Goal: Task Accomplishment & Management: Manage account settings

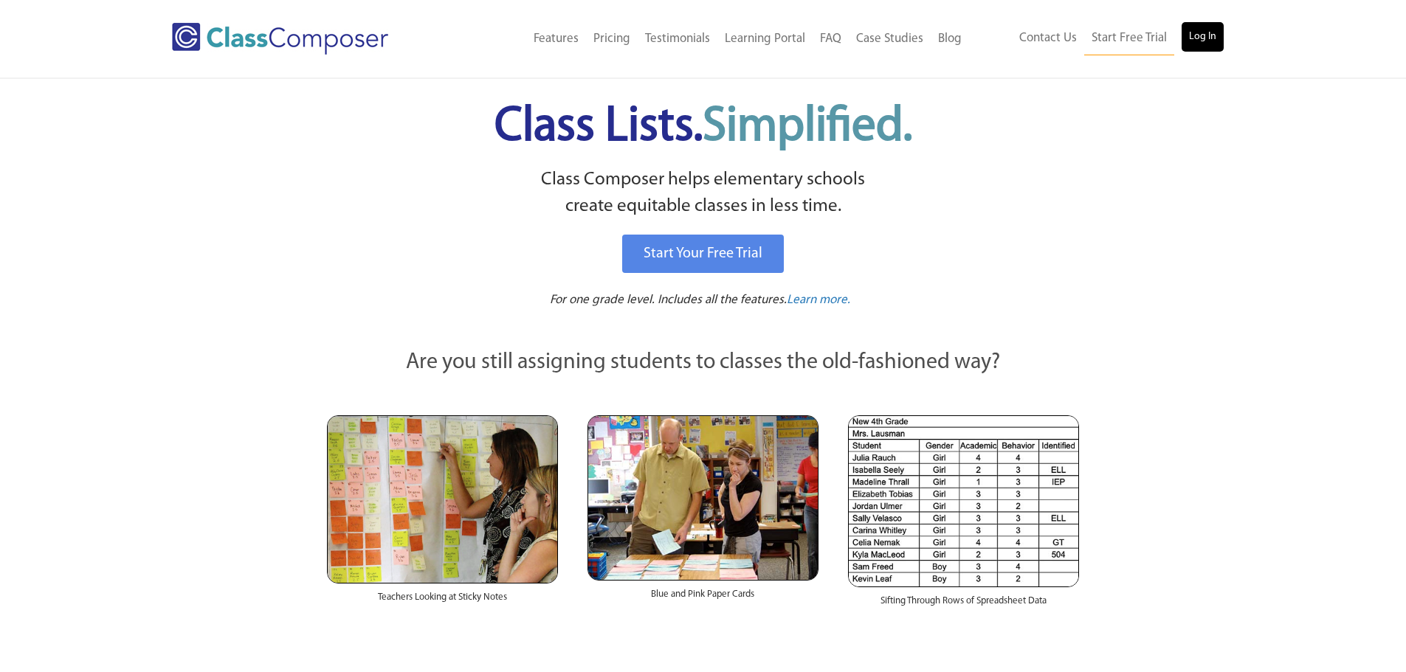
click at [1195, 33] on link "Log In" at bounding box center [1202, 37] width 42 height 30
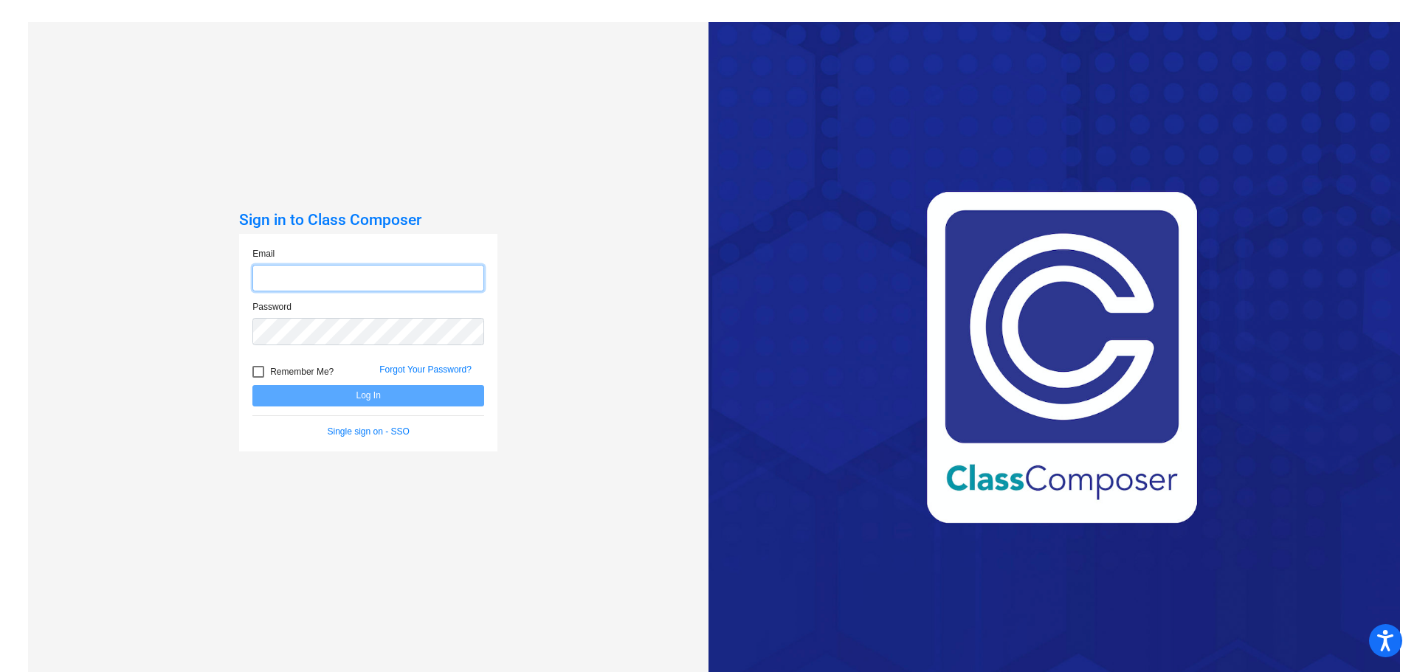
type input "[EMAIL_ADDRESS][DOMAIN_NAME]"
click at [369, 401] on button "Log In" at bounding box center [368, 395] width 232 height 21
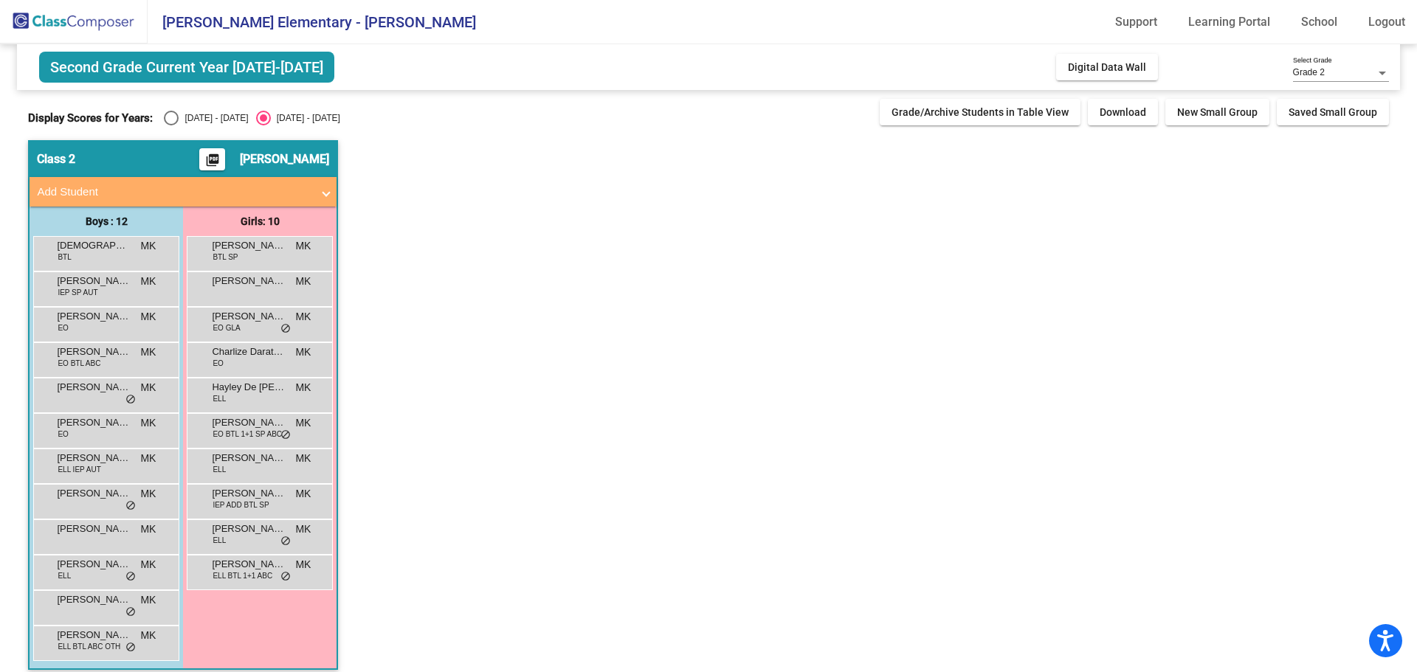
click at [197, 123] on div "[DATE] - [DATE]" at bounding box center [213, 117] width 69 height 13
click at [171, 125] on input "[DATE] - [DATE]" at bounding box center [170, 125] width 1 height 1
radio input "true"
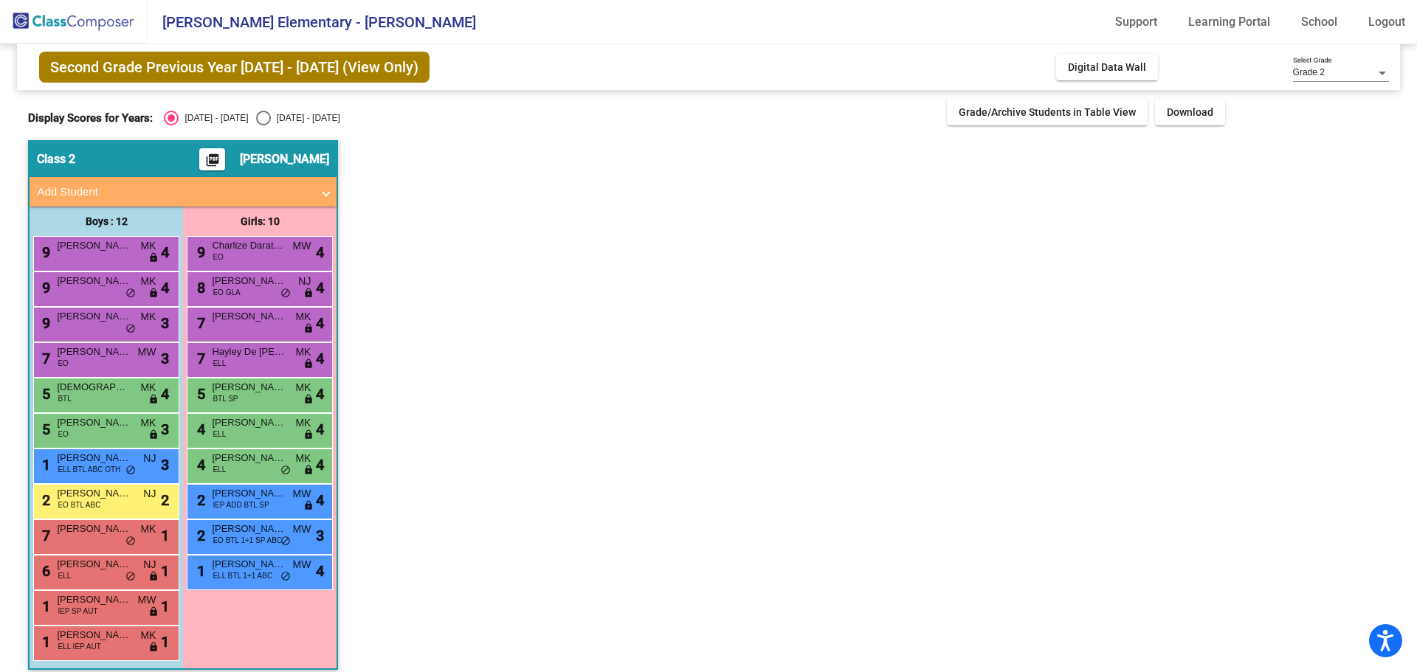
click at [271, 123] on div "[DATE] - [DATE]" at bounding box center [305, 117] width 69 height 13
click at [263, 125] on input "[DATE] - [DATE]" at bounding box center [263, 125] width 1 height 1
radio input "true"
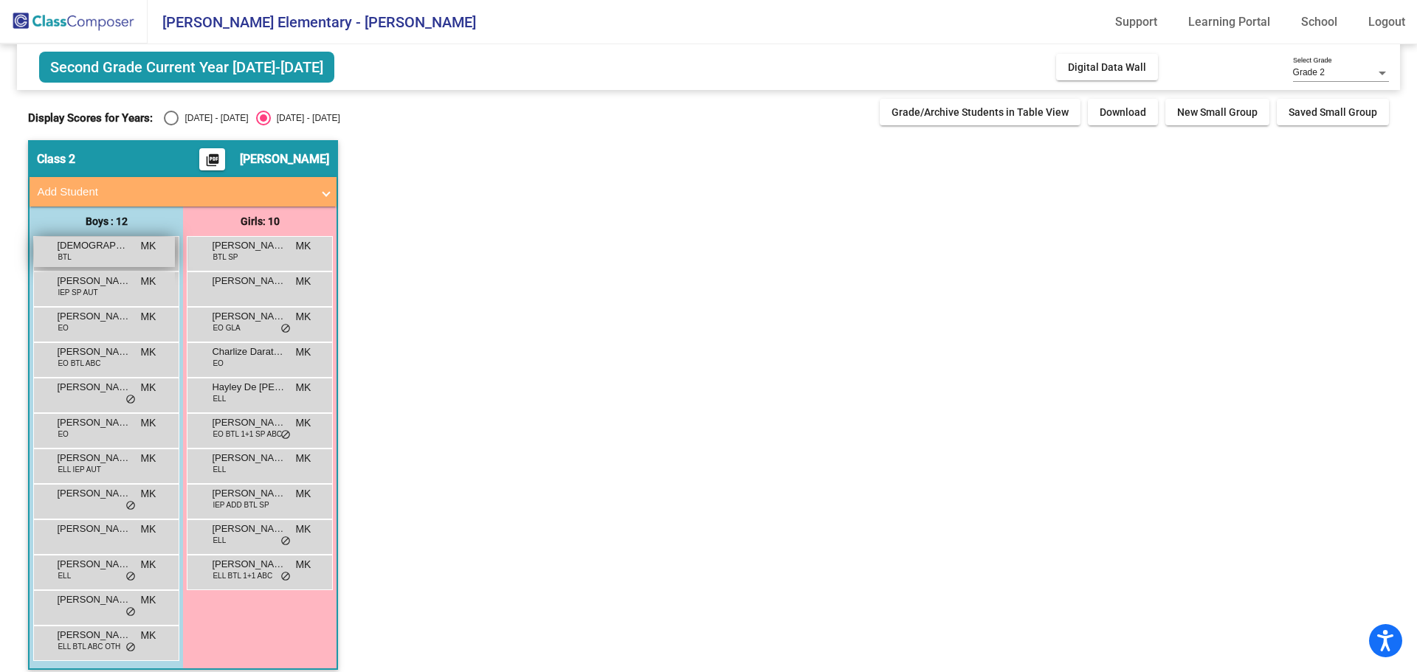
click at [138, 243] on div "[PERSON_NAME] BTL MK lock do_not_disturb_alt" at bounding box center [104, 252] width 141 height 30
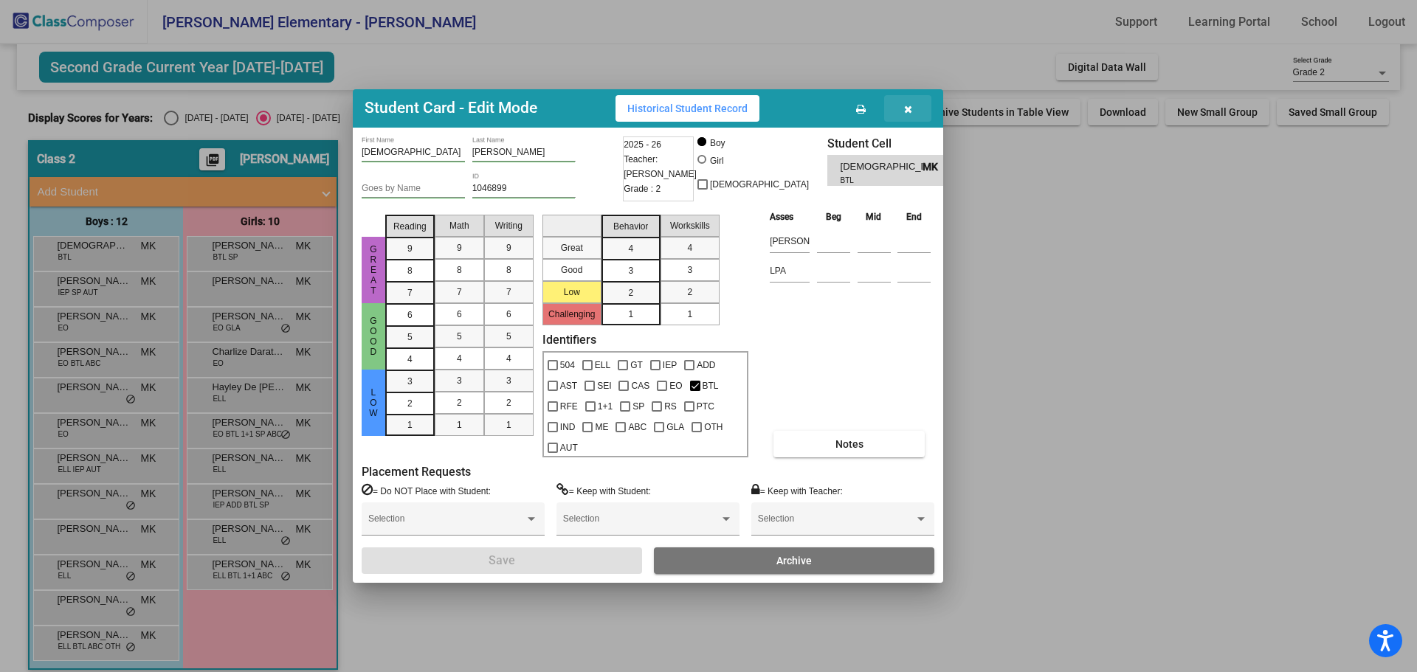
click at [905, 114] on icon "button" at bounding box center [908, 109] width 8 height 10
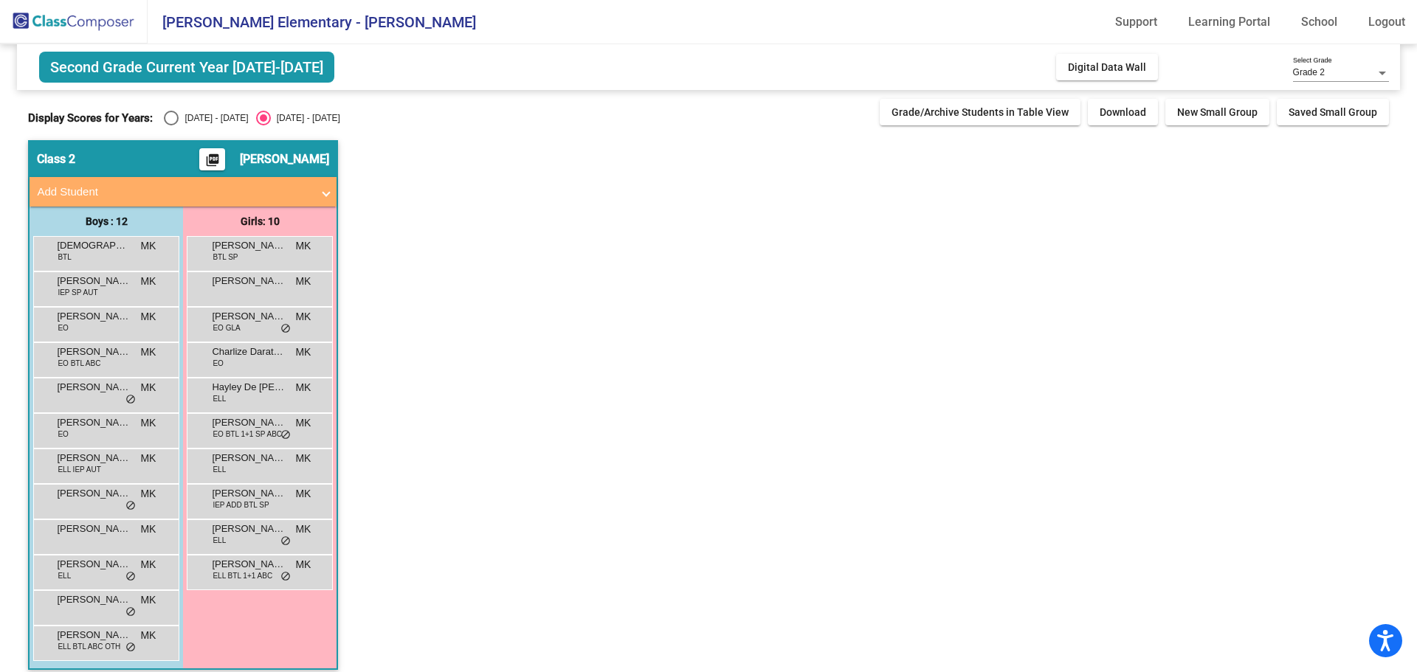
click at [192, 125] on div "[DATE] - [DATE]" at bounding box center [213, 117] width 69 height 13
click at [171, 125] on input "[DATE] - [DATE]" at bounding box center [170, 125] width 1 height 1
radio input "true"
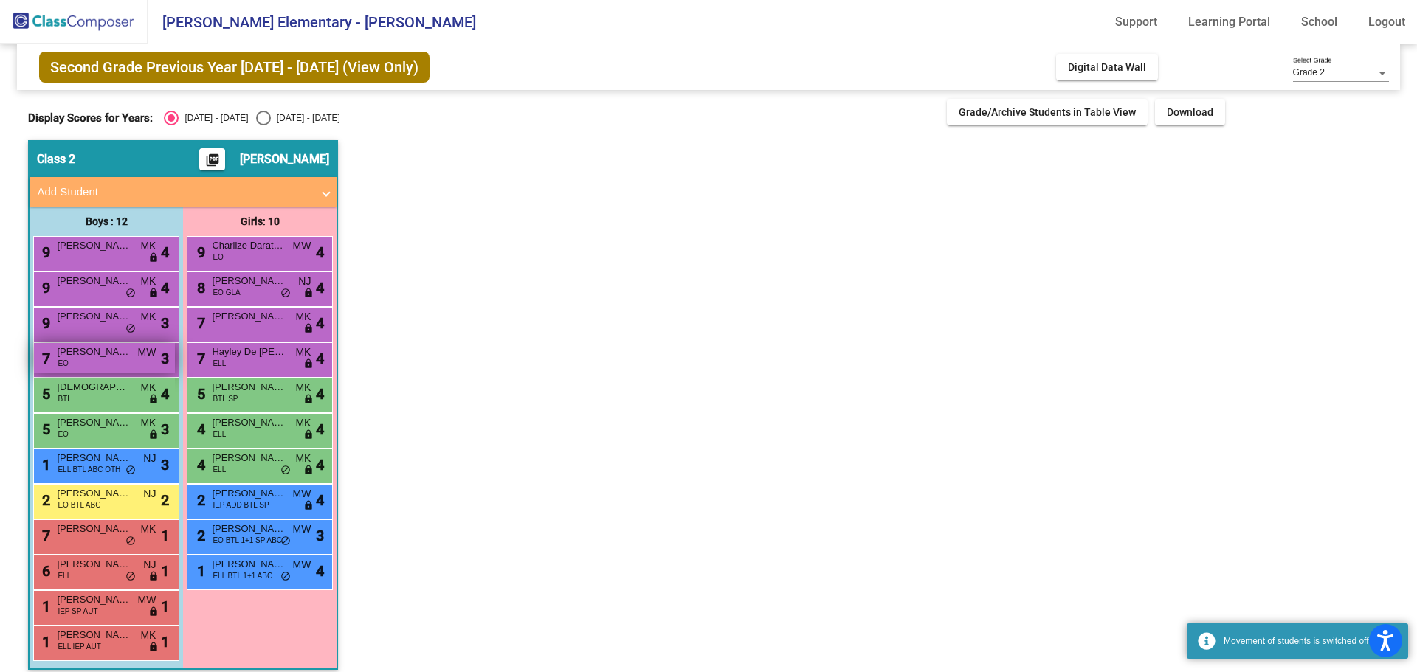
click at [94, 359] on span "[PERSON_NAME]" at bounding box center [94, 352] width 74 height 15
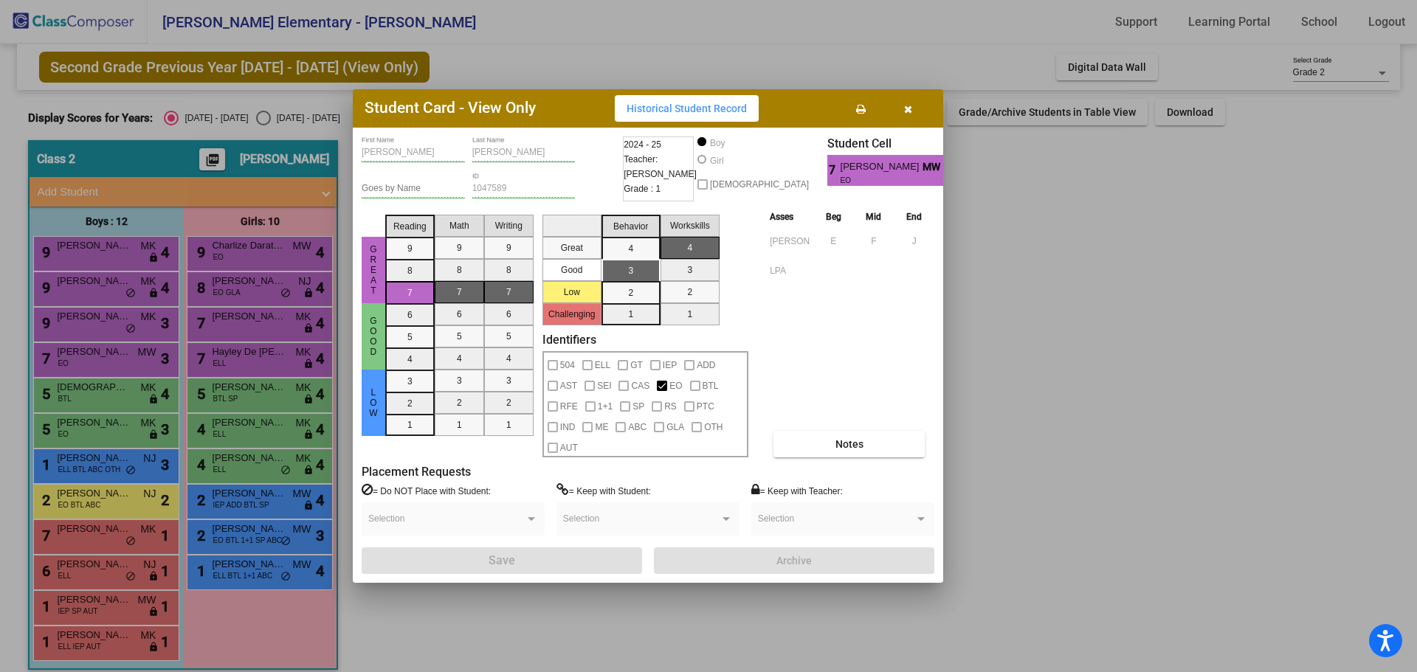
click at [252, 288] on div at bounding box center [708, 336] width 1417 height 672
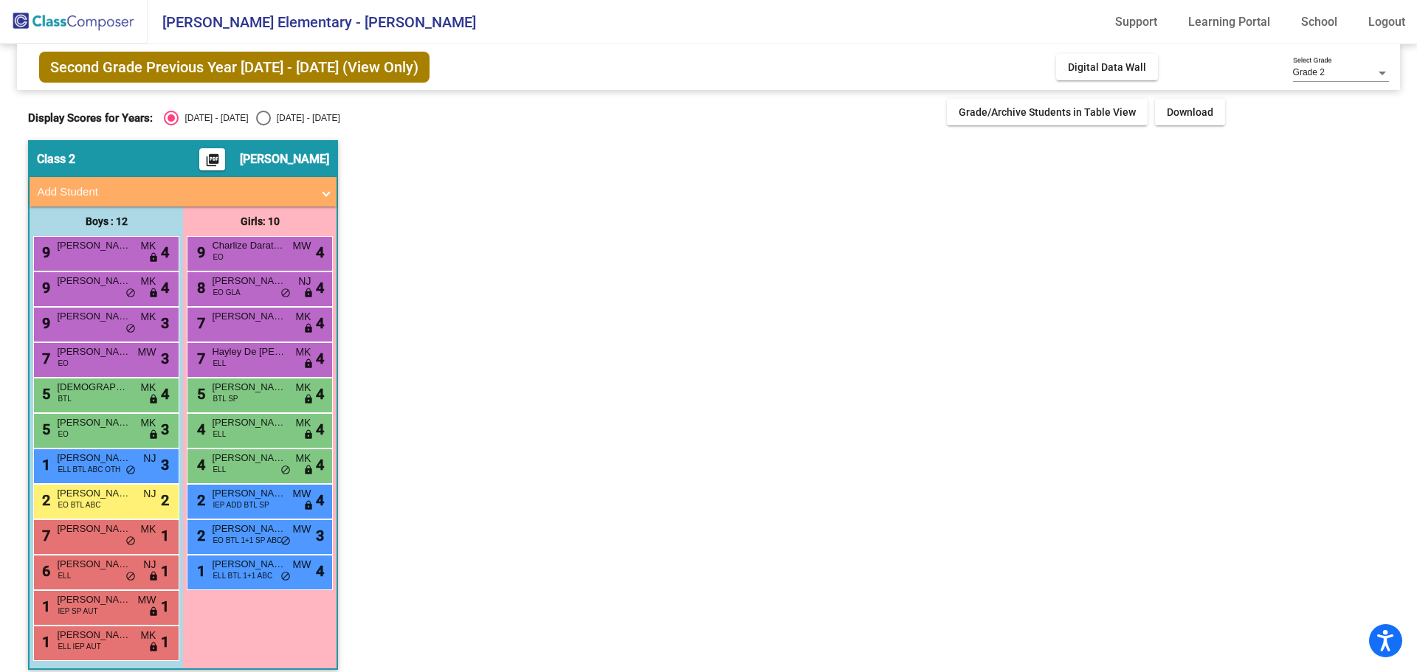
click at [252, 288] on span "[PERSON_NAME]" at bounding box center [249, 281] width 74 height 15
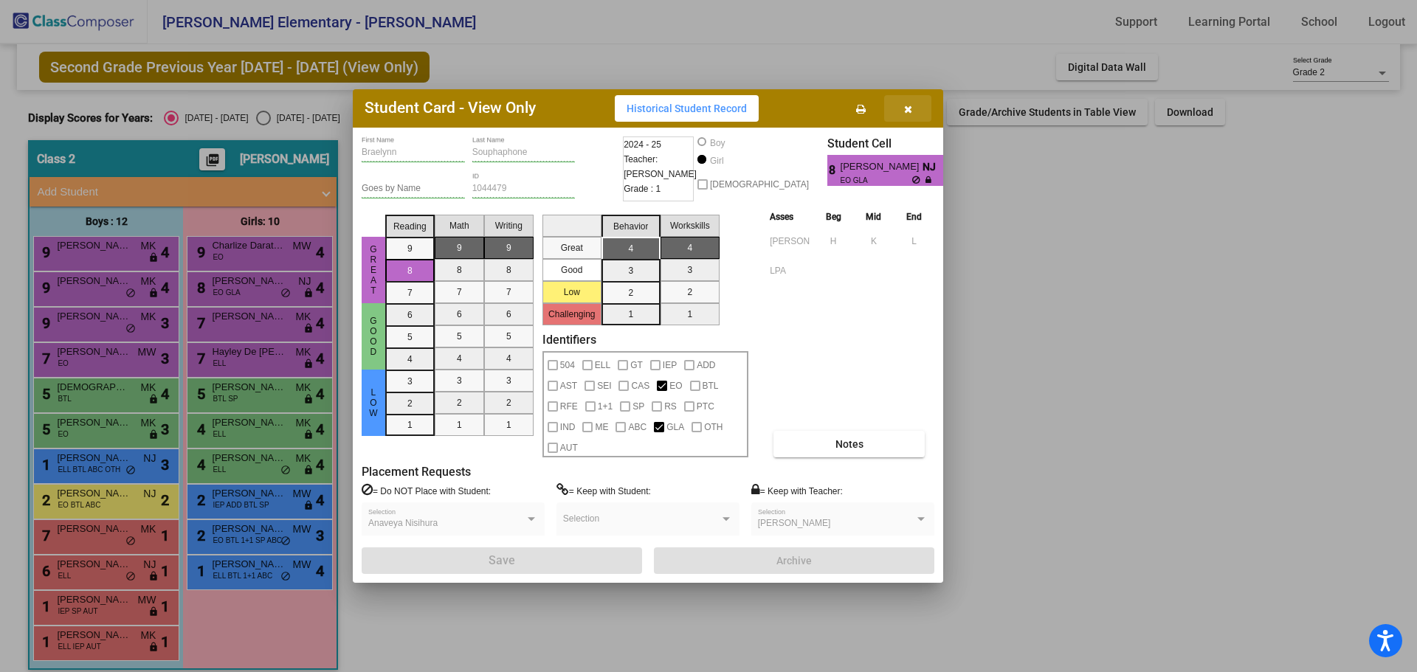
click at [904, 114] on icon "button" at bounding box center [908, 109] width 8 height 10
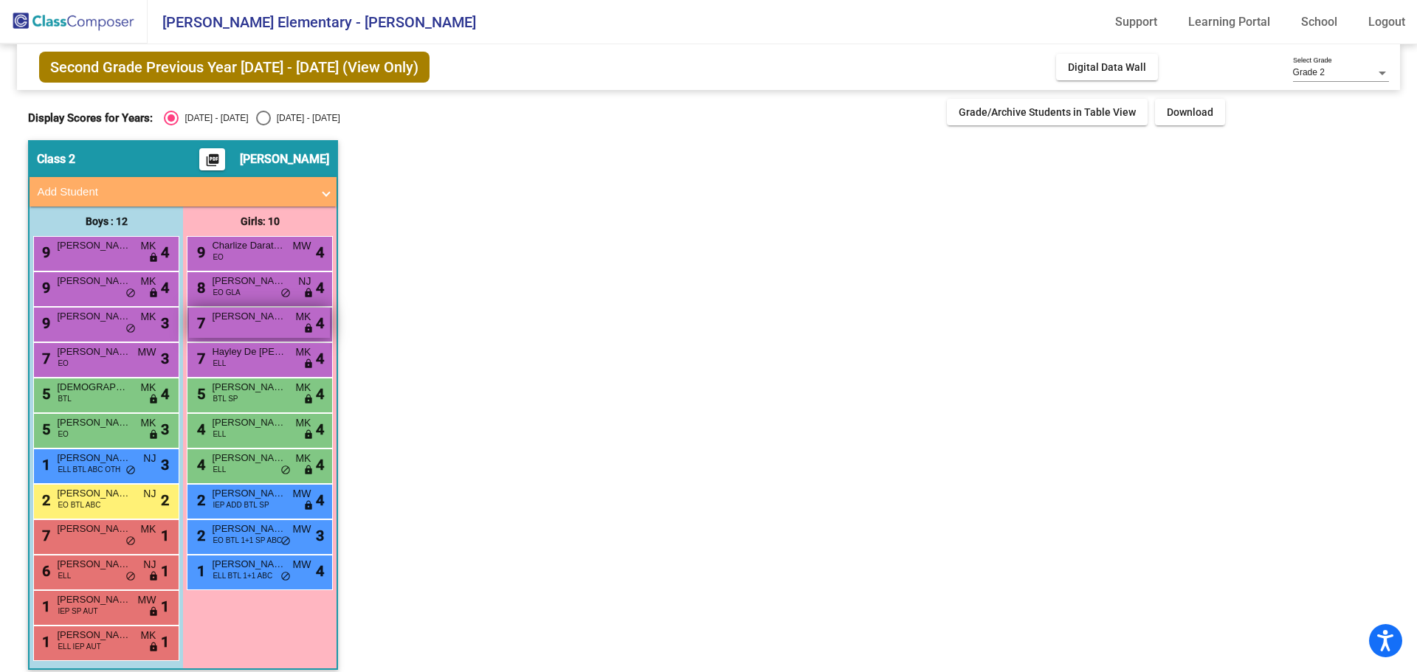
click at [311, 320] on div "7 [PERSON_NAME] lock do_not_disturb_alt 4" at bounding box center [259, 323] width 141 height 30
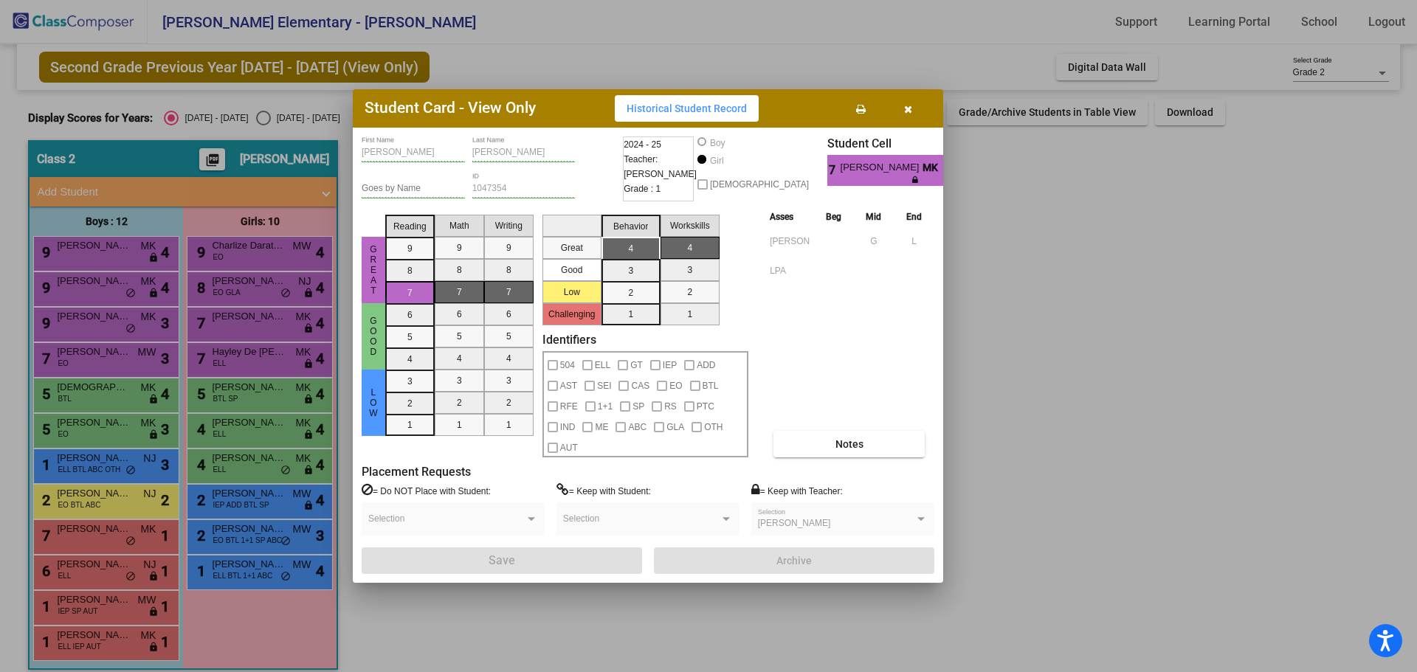
click at [909, 114] on icon "button" at bounding box center [908, 109] width 8 height 10
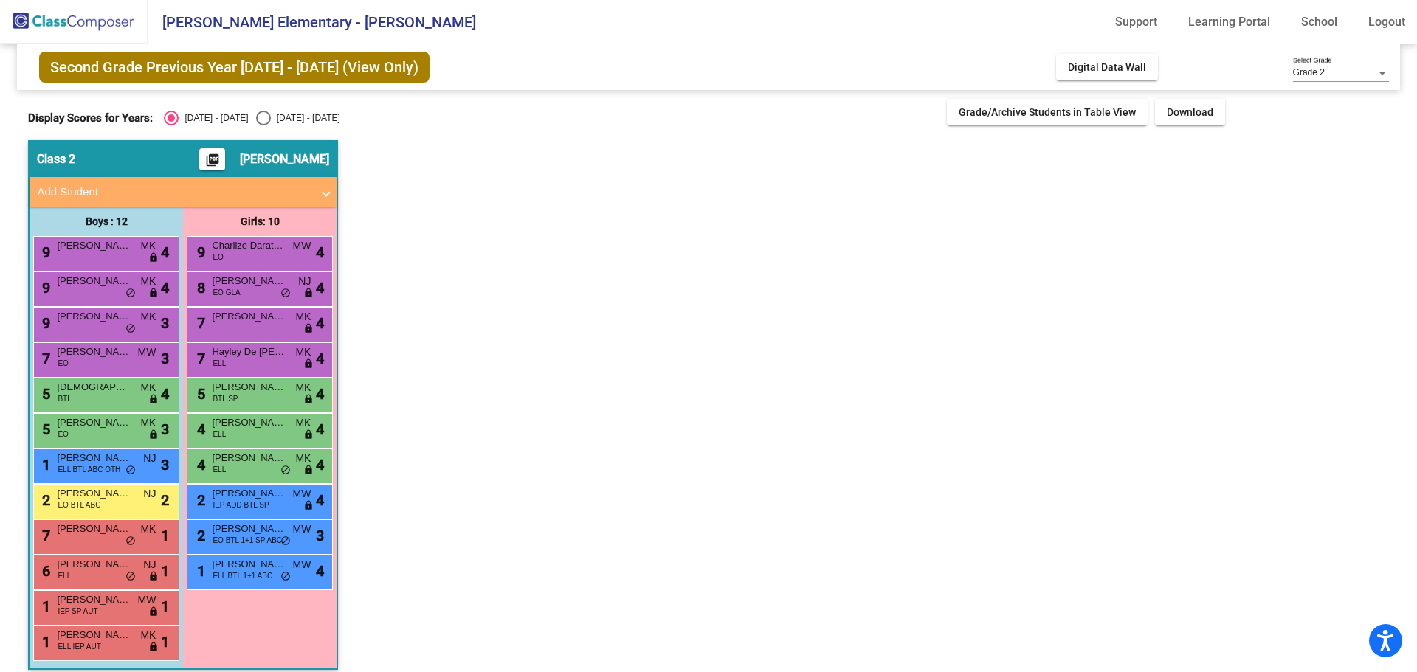
scroll to position [13, 0]
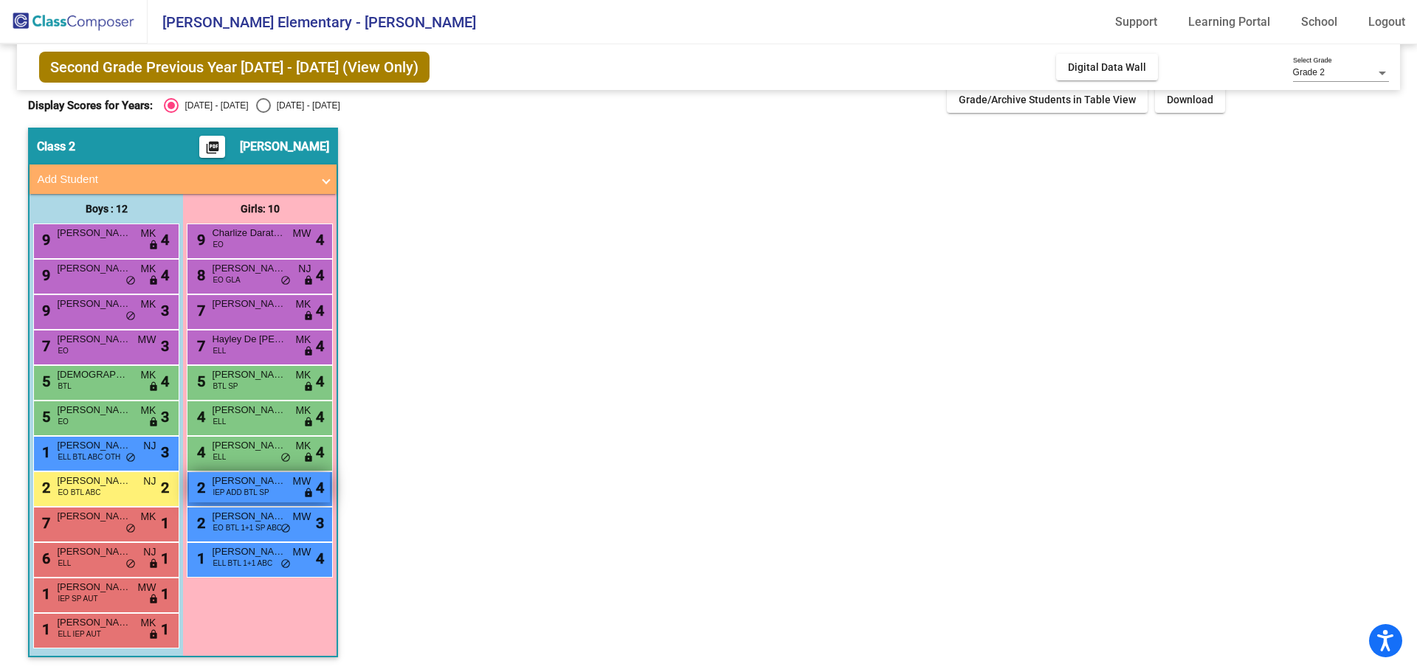
click at [262, 483] on span "[PERSON_NAME]" at bounding box center [249, 481] width 74 height 15
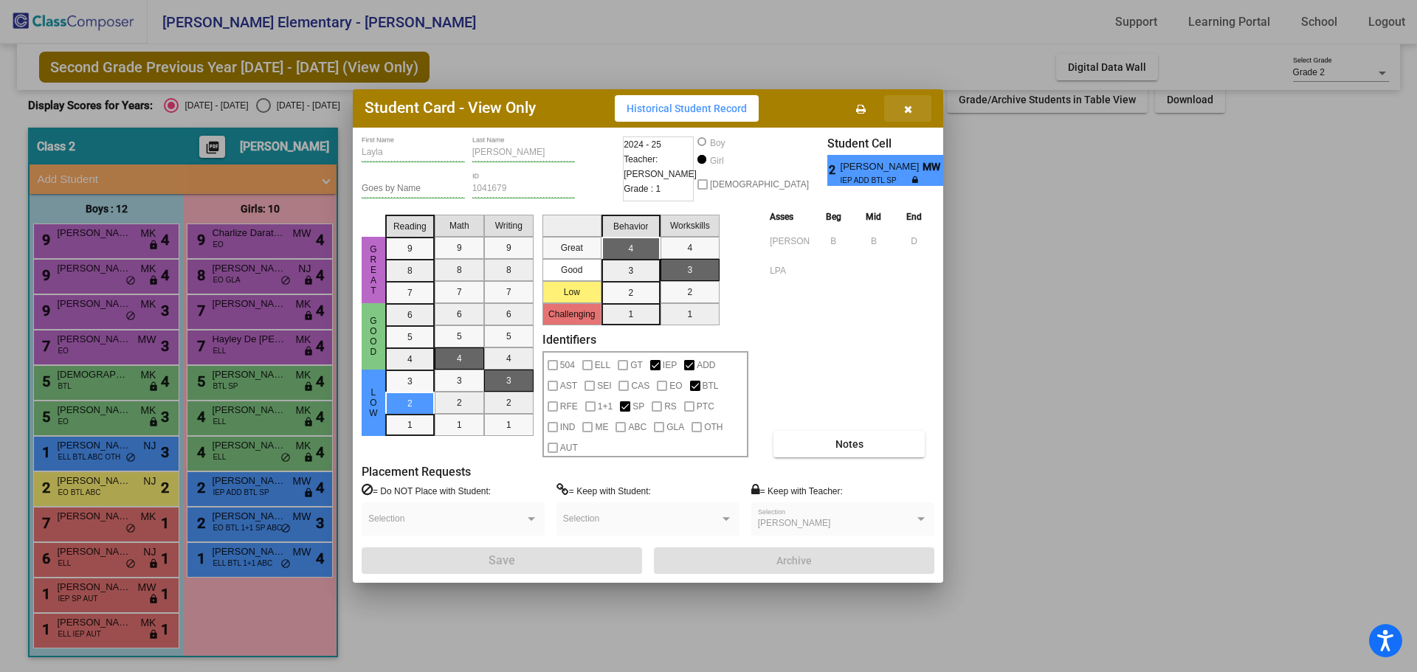
click at [923, 119] on button "button" at bounding box center [907, 108] width 47 height 27
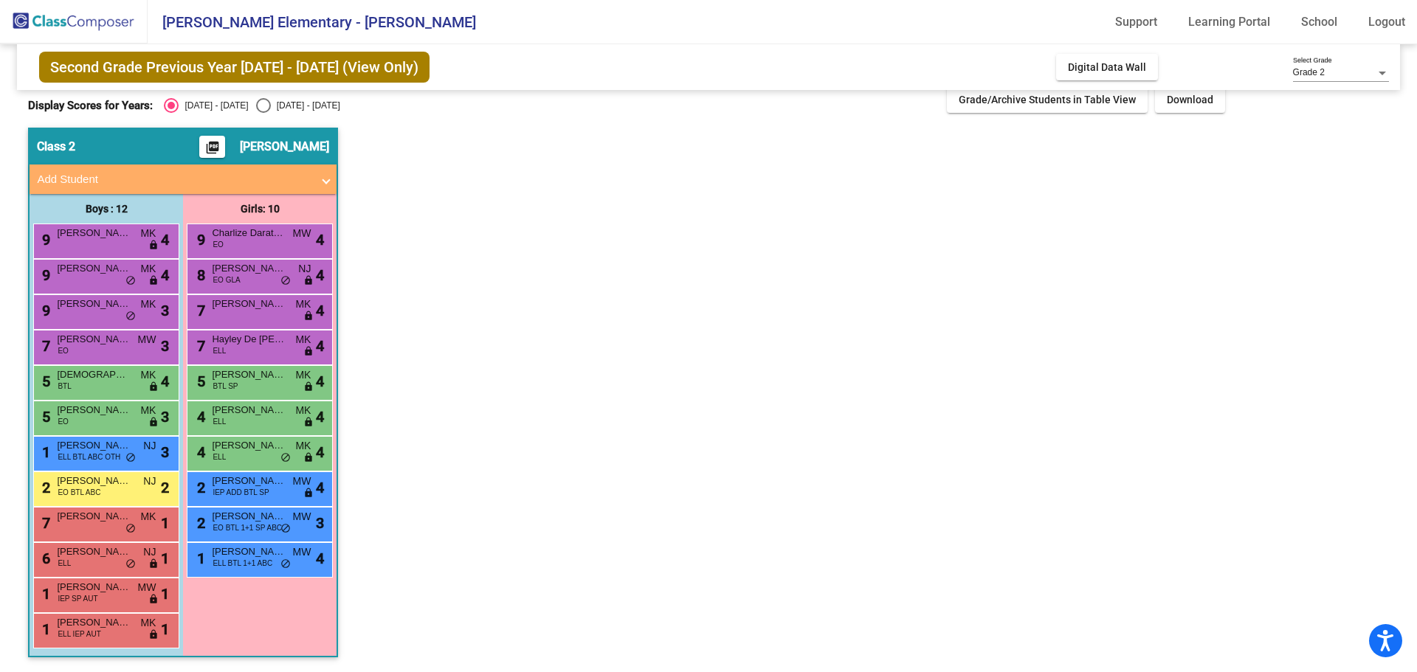
click at [666, 300] on app-classroom "Class 2 picture_as_pdf [PERSON_NAME] Add Student First Name Last Name Student I…" at bounding box center [708, 400] width 1360 height 545
click at [259, 449] on span "[PERSON_NAME]" at bounding box center [249, 445] width 74 height 15
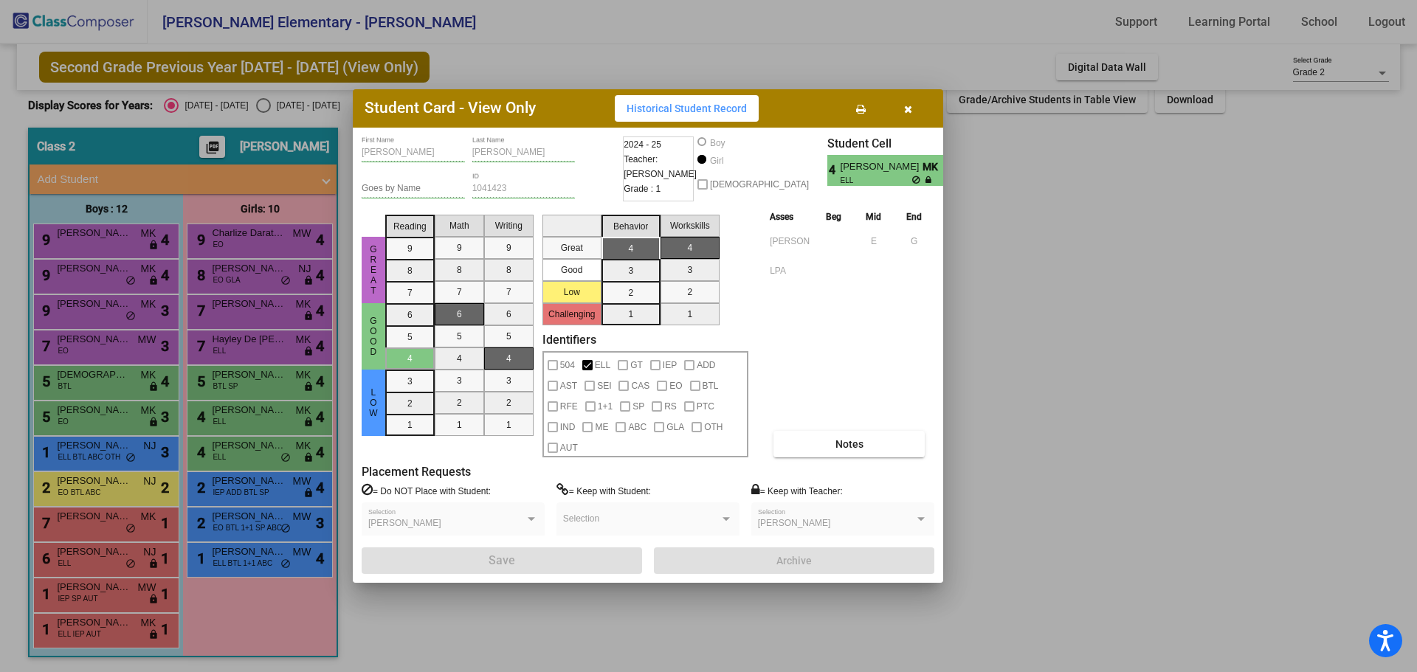
click at [919, 112] on button "button" at bounding box center [907, 108] width 47 height 27
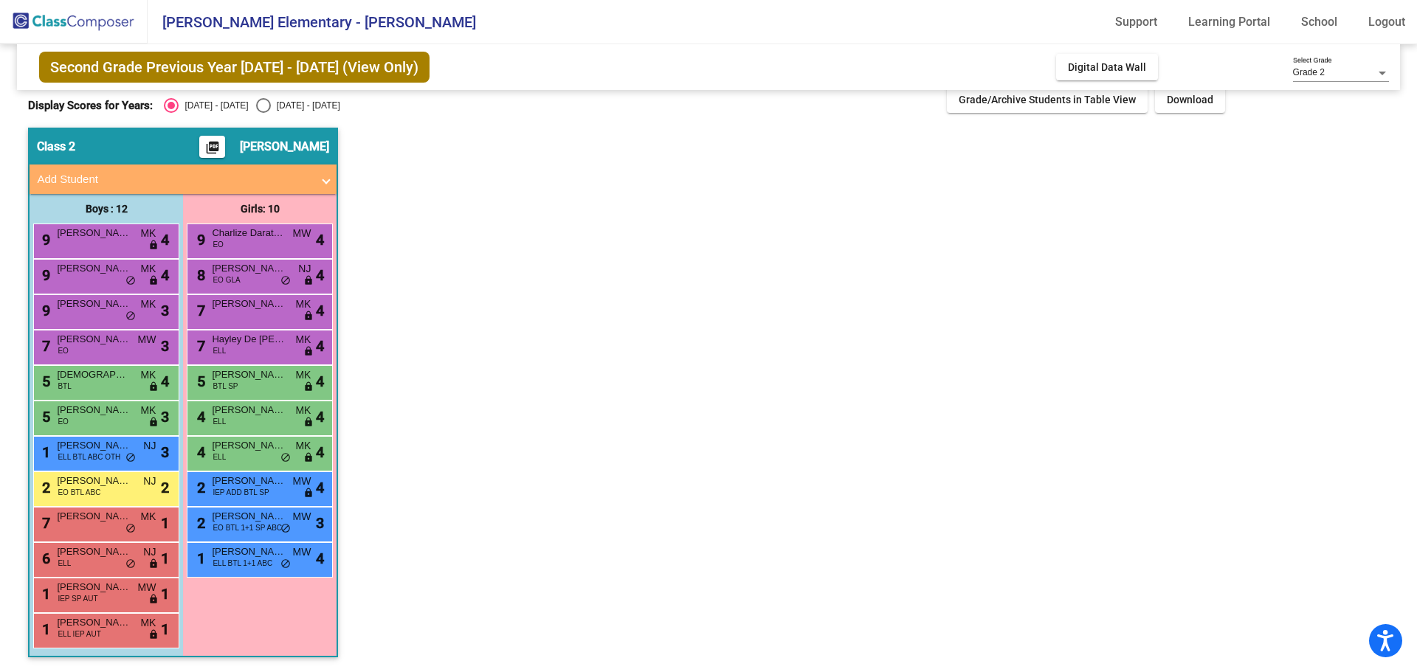
click at [615, 407] on app-classroom "Class 2 picture_as_pdf [PERSON_NAME] Add Student First Name Last Name Student I…" at bounding box center [708, 400] width 1360 height 545
